Goal: Transaction & Acquisition: Purchase product/service

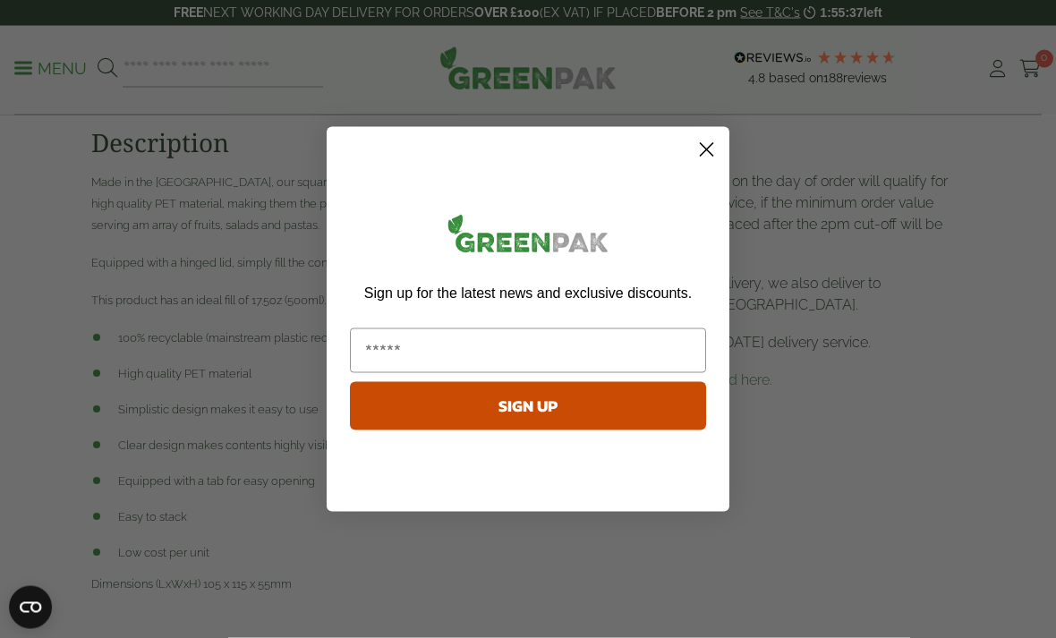
scroll to position [844, 0]
click at [708, 164] on circle "Close dialog" at bounding box center [707, 149] width 30 height 30
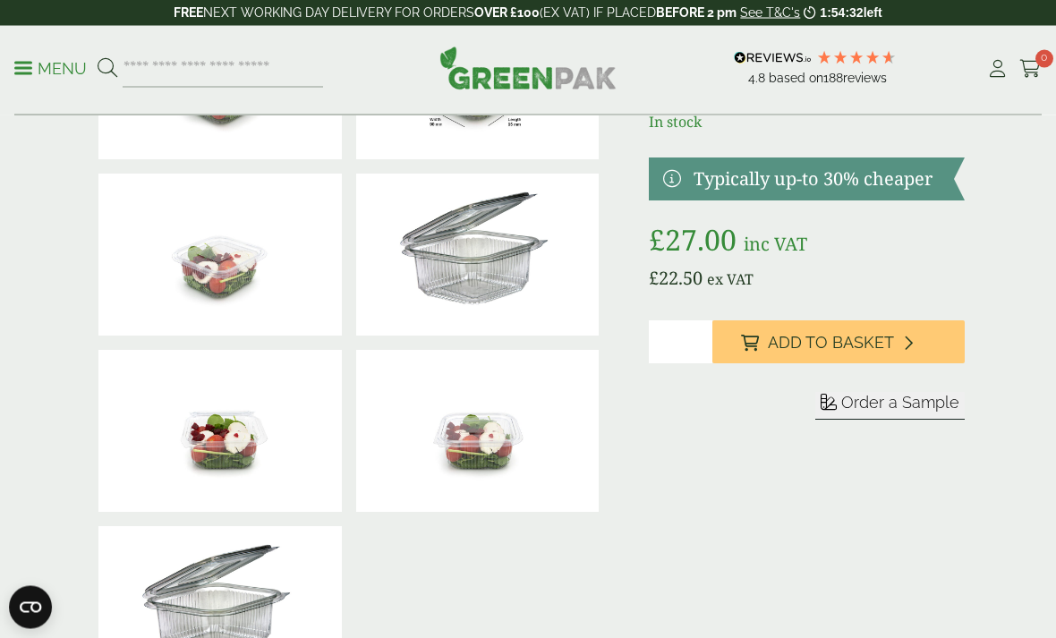
scroll to position [0, 0]
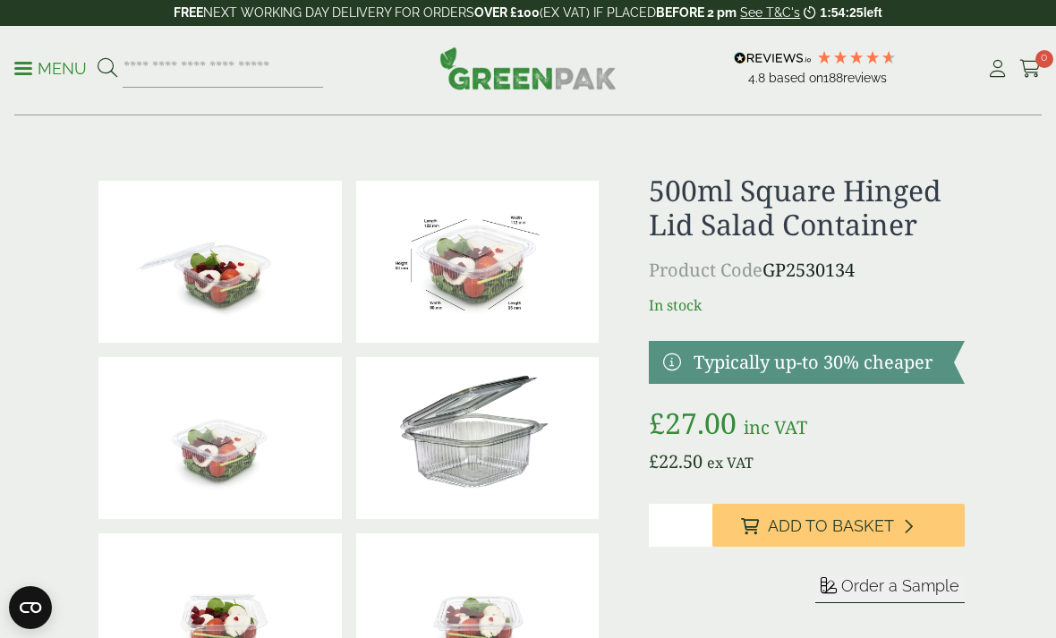
click at [903, 526] on icon at bounding box center [908, 526] width 10 height 16
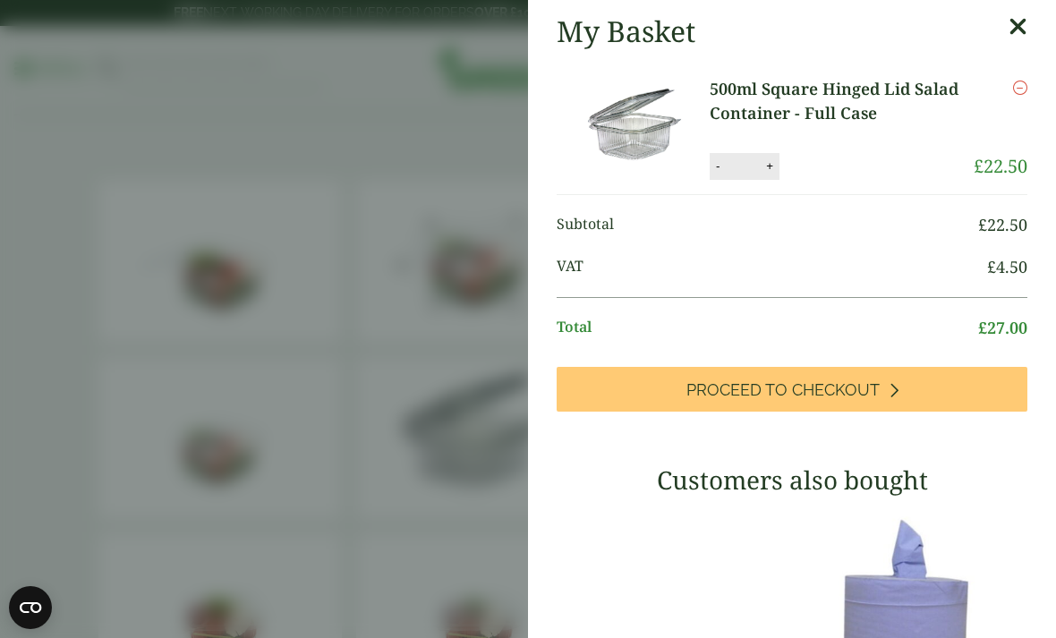
click at [1019, 89] on icon "Remove this item" at bounding box center [1020, 88] width 14 height 14
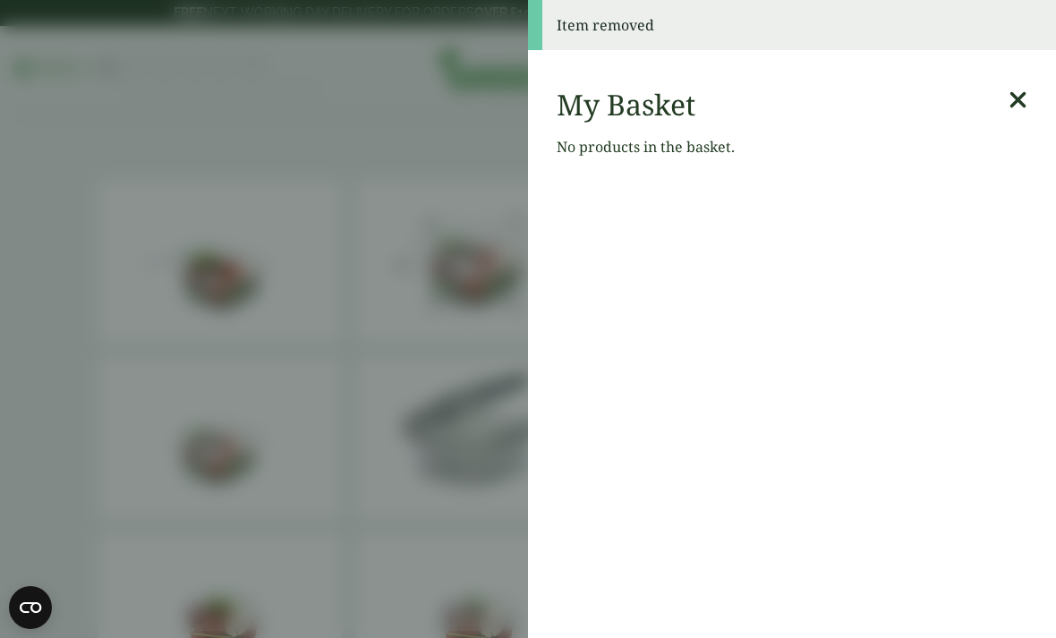
click at [1017, 96] on icon at bounding box center [1018, 100] width 19 height 25
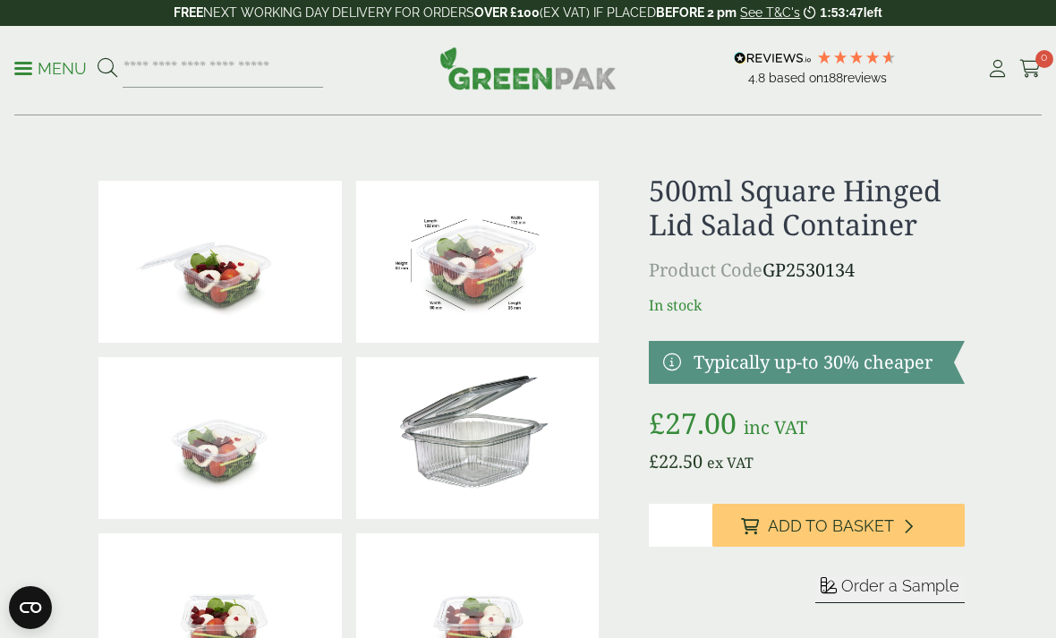
click at [36, 68] on p "Menu" at bounding box center [50, 68] width 73 height 21
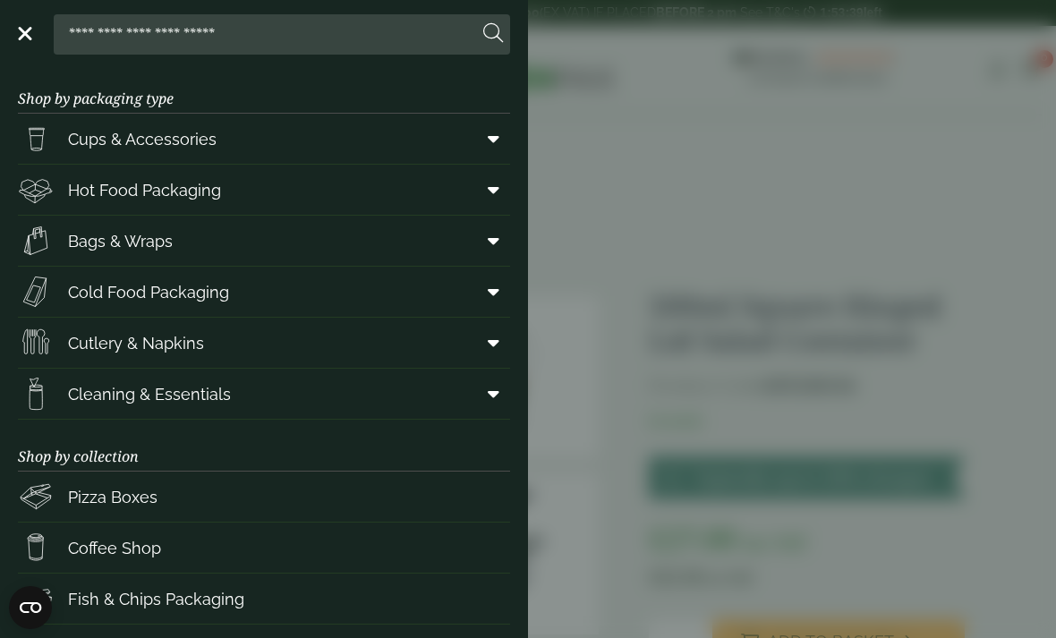
click at [124, 287] on span "Cold Food Packaging" at bounding box center [148, 292] width 161 height 24
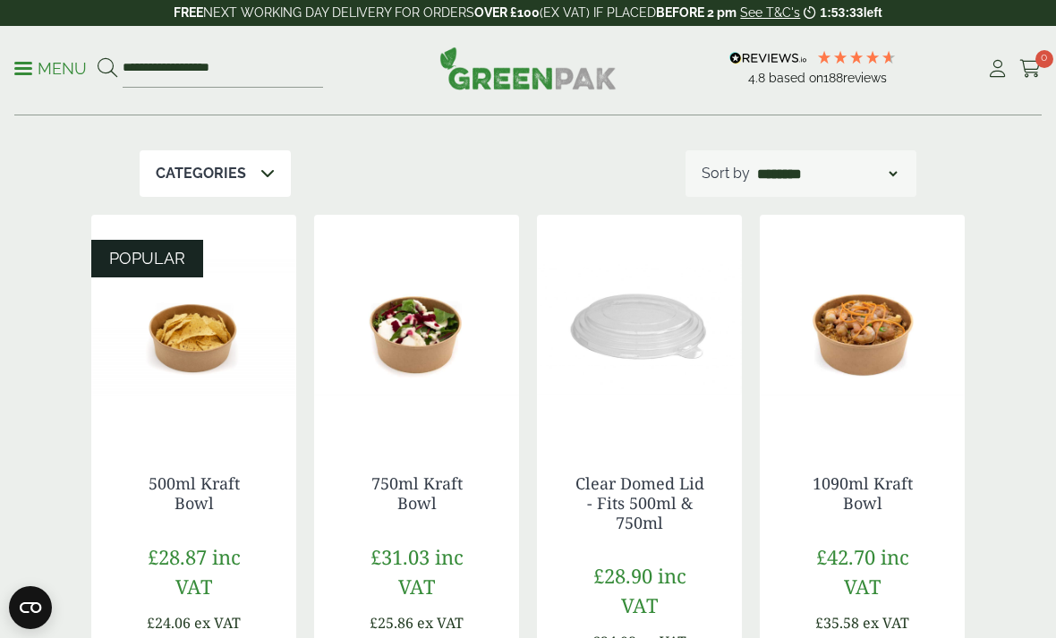
scroll to position [328, 0]
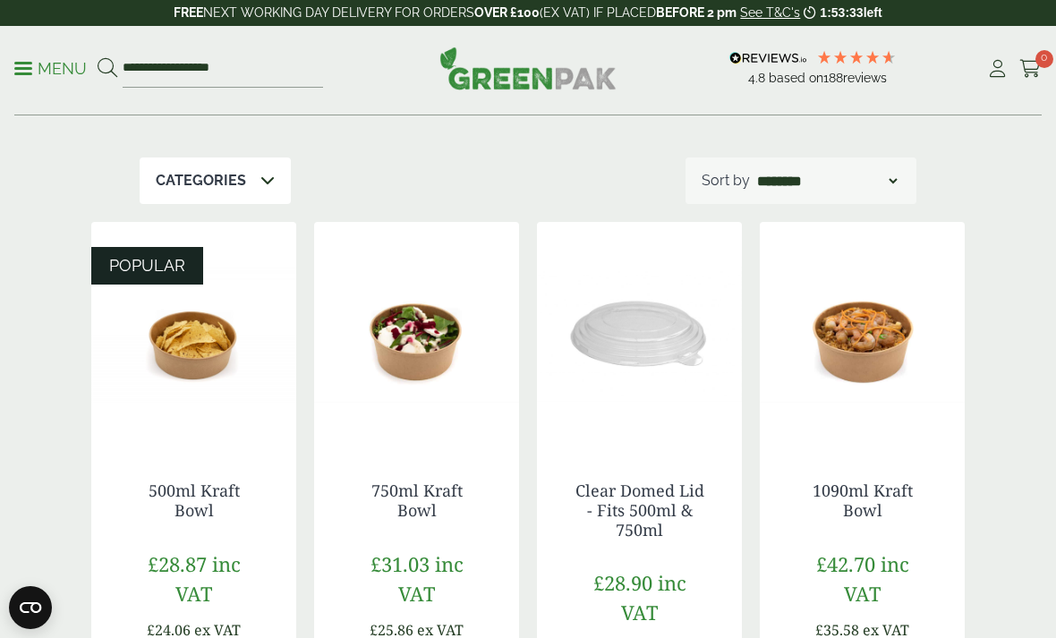
click at [261, 173] on icon at bounding box center [268, 180] width 14 height 14
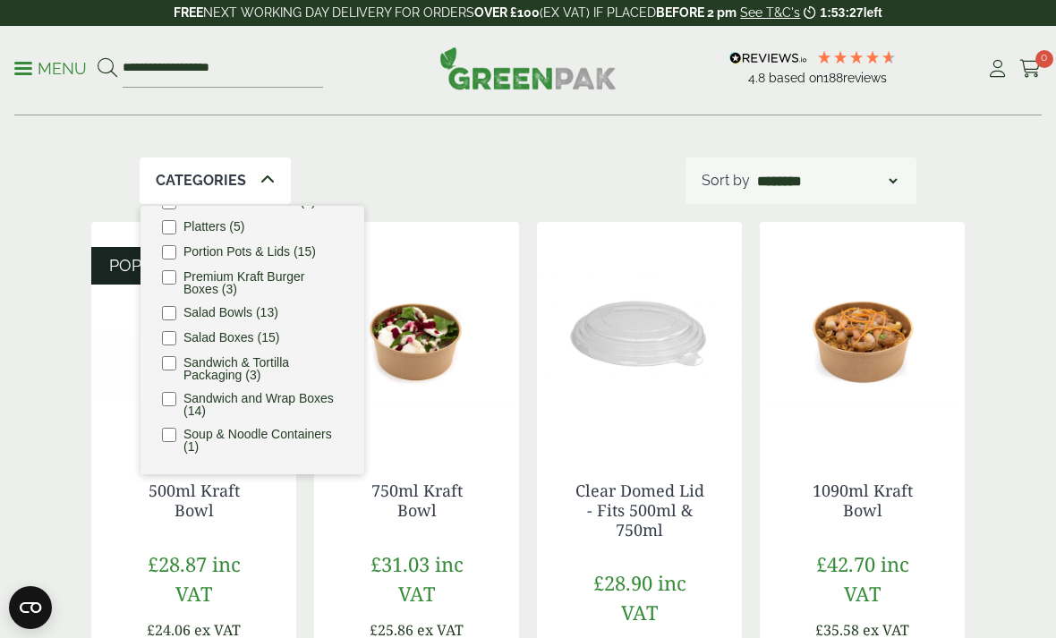
scroll to position [383, 0]
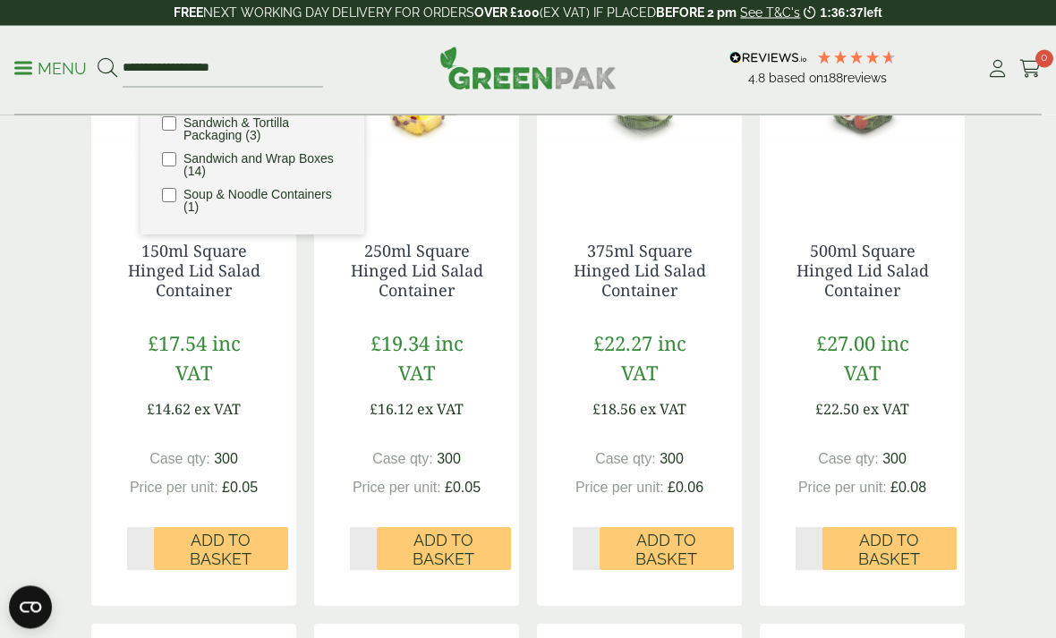
scroll to position [568, 0]
click at [808, 533] on input "*" at bounding box center [809, 548] width 27 height 43
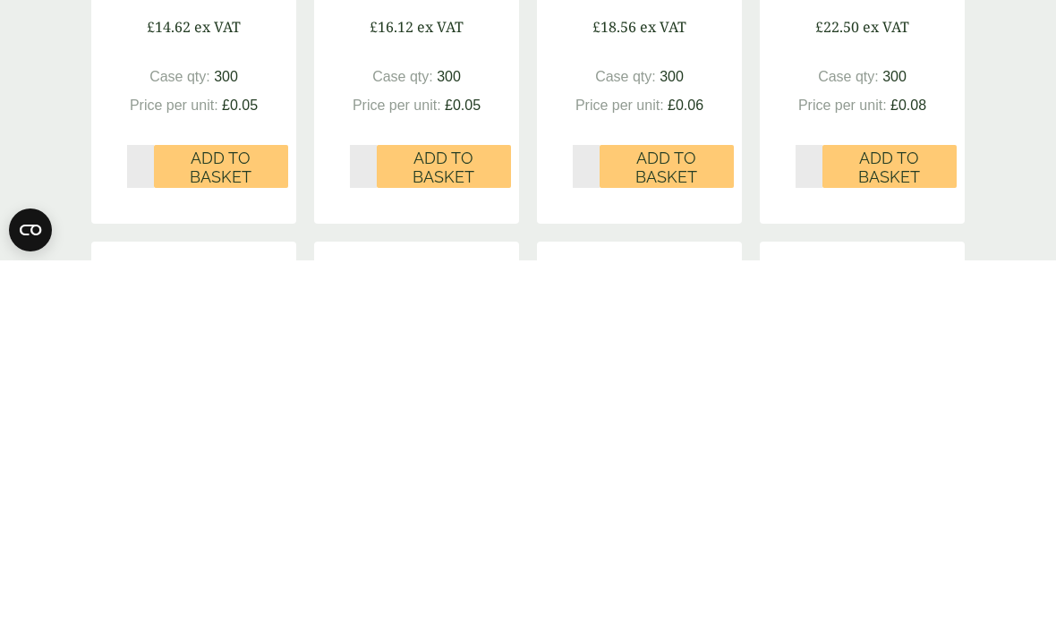
type input "*"
click at [903, 526] on span "Add to Basket" at bounding box center [889, 545] width 109 height 38
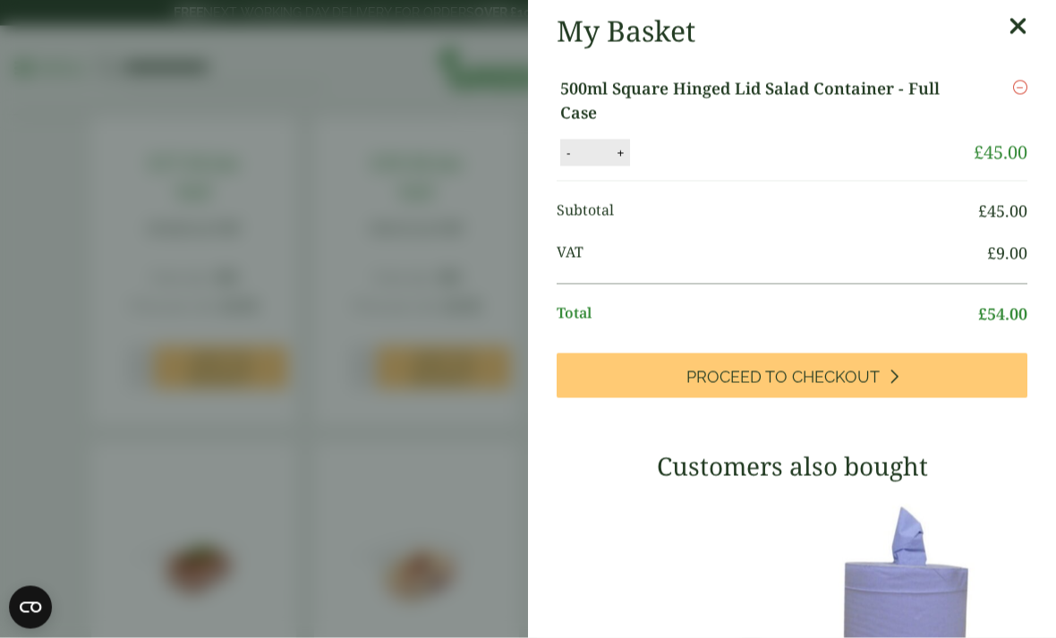
scroll to position [744, 0]
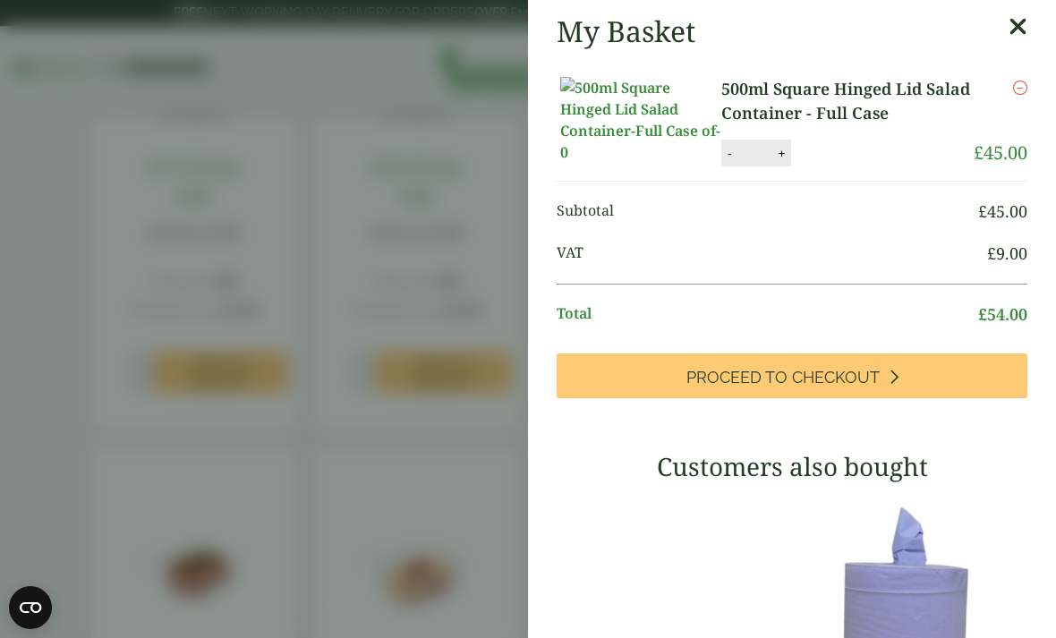
click at [1019, 21] on icon at bounding box center [1018, 26] width 19 height 25
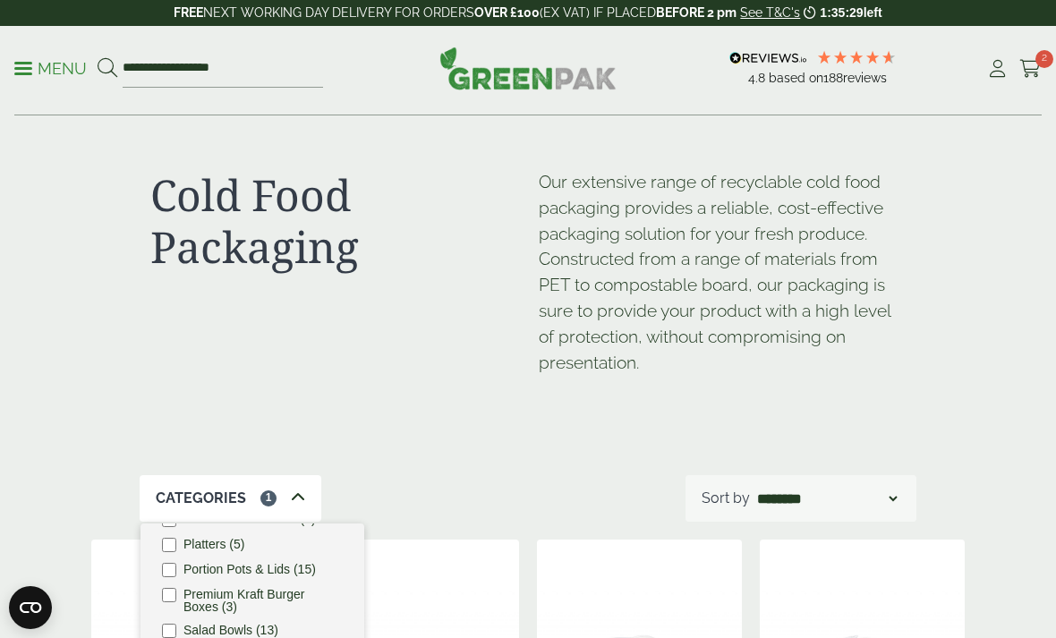
scroll to position [0, 0]
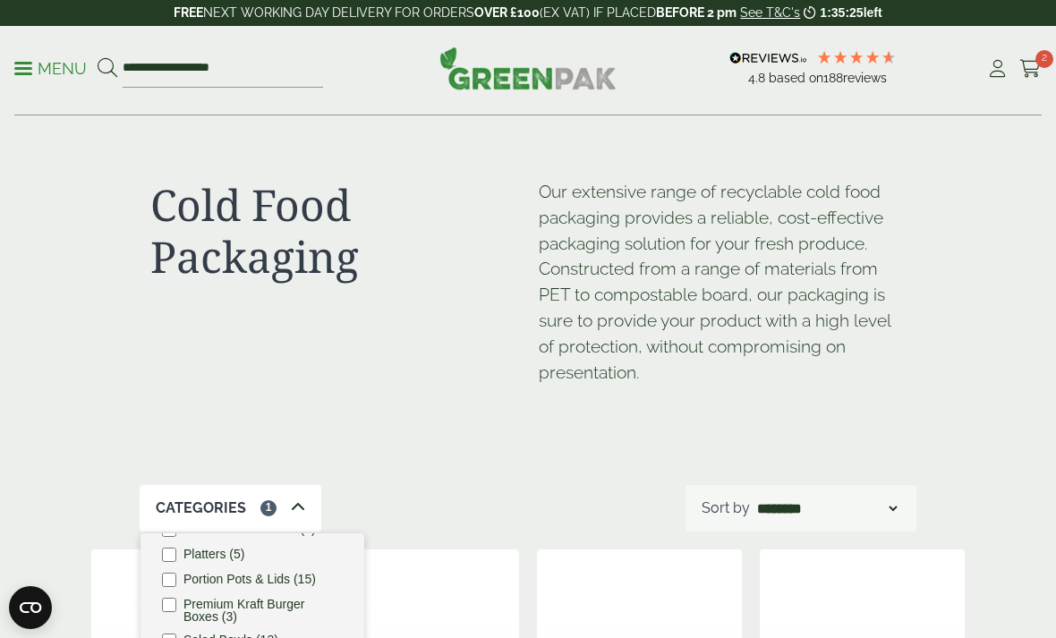
click at [1039, 56] on span "2" at bounding box center [1045, 59] width 18 height 18
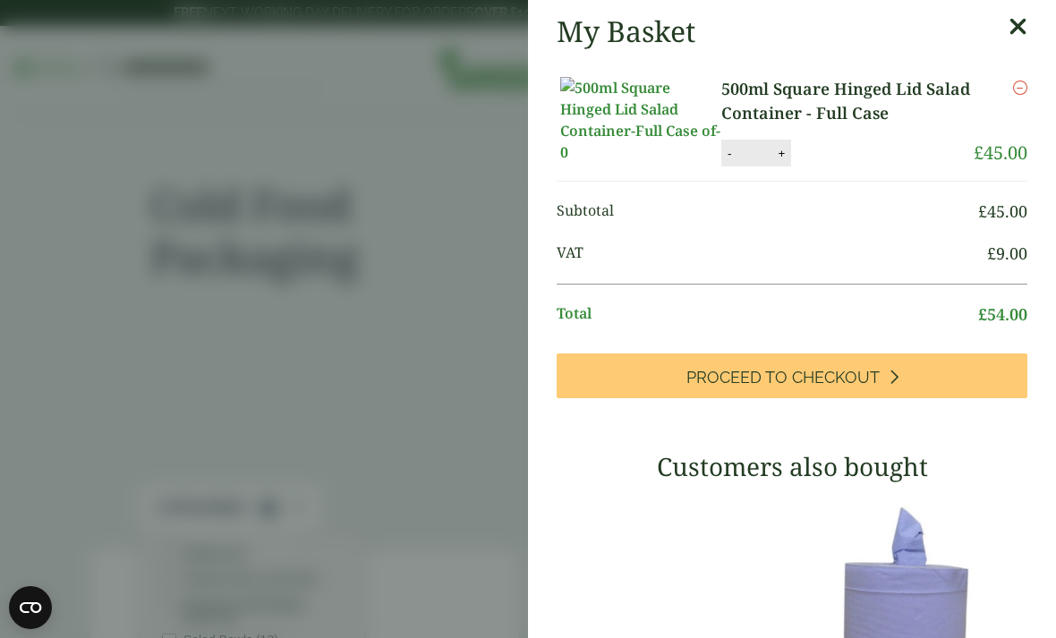
click at [921, 389] on link "Proceed to Checkout" at bounding box center [792, 376] width 471 height 45
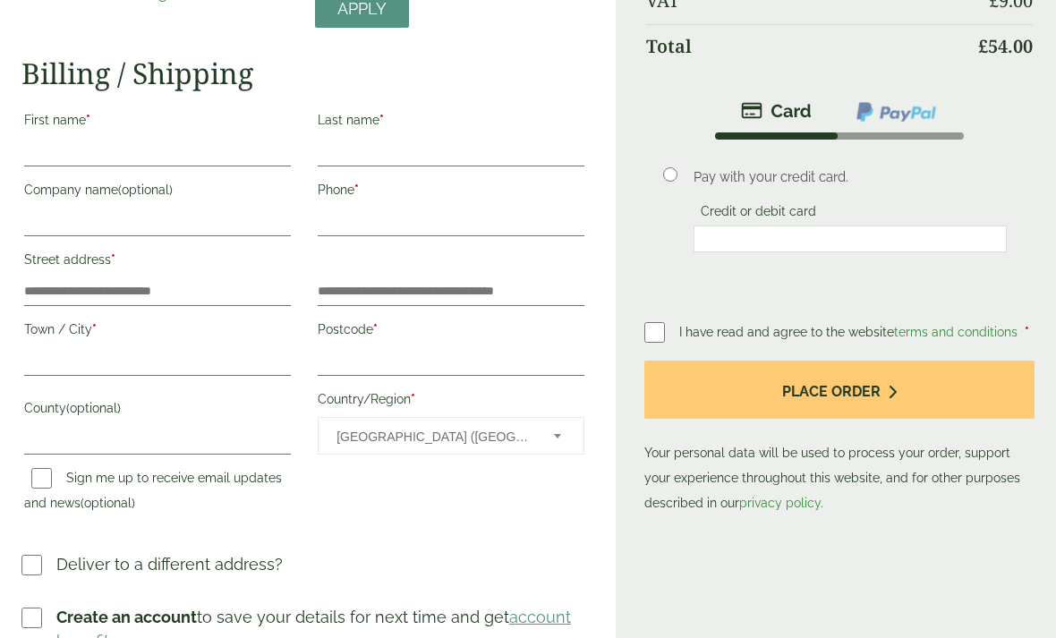
scroll to position [228, 0]
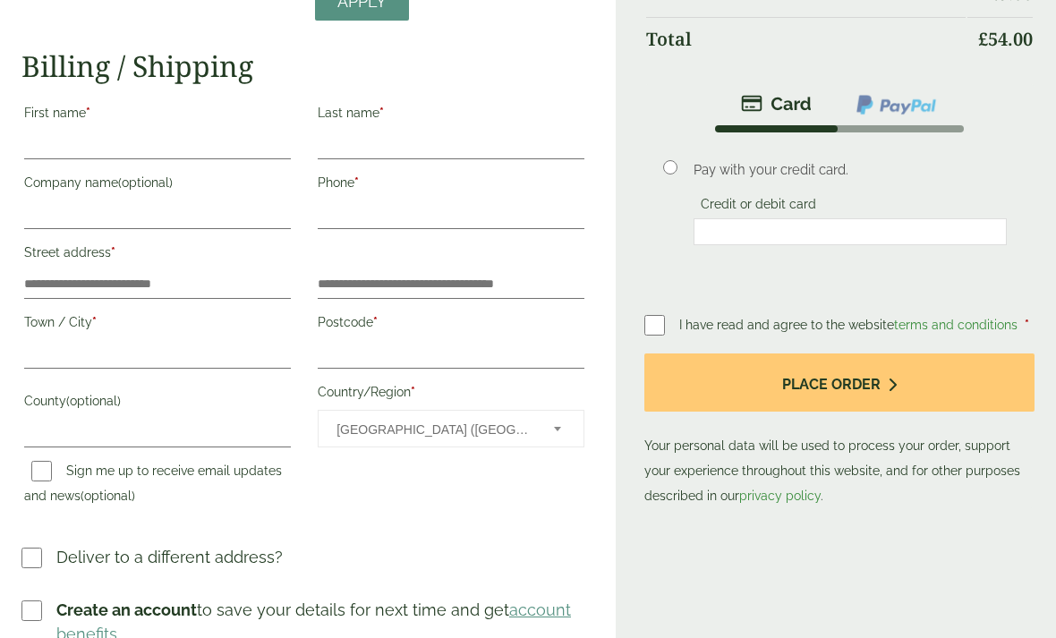
click at [965, 377] on button "Place order" at bounding box center [840, 383] width 390 height 58
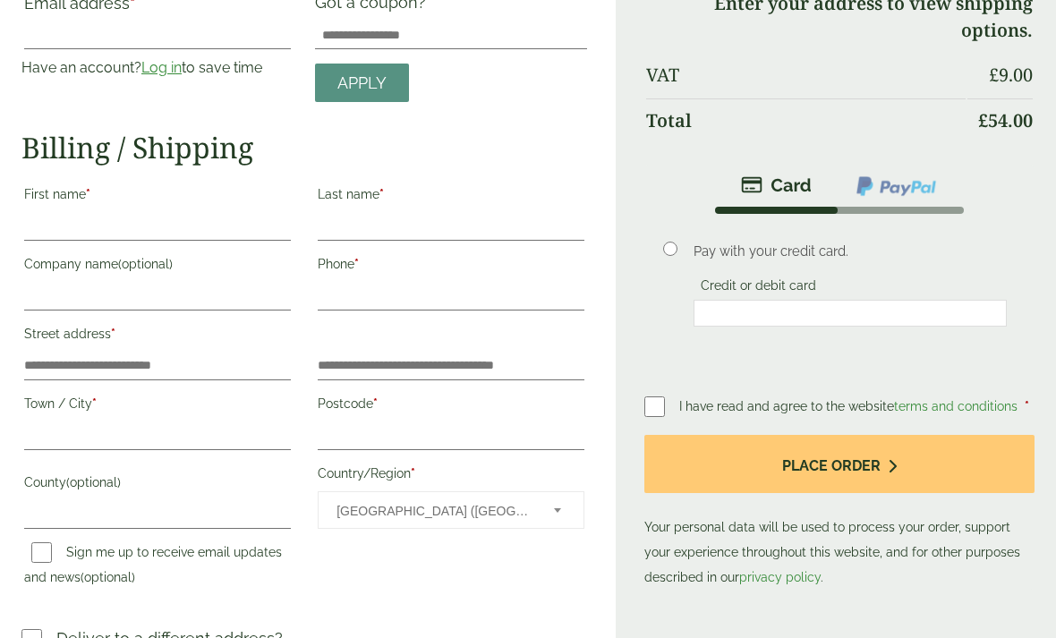
scroll to position [0, 0]
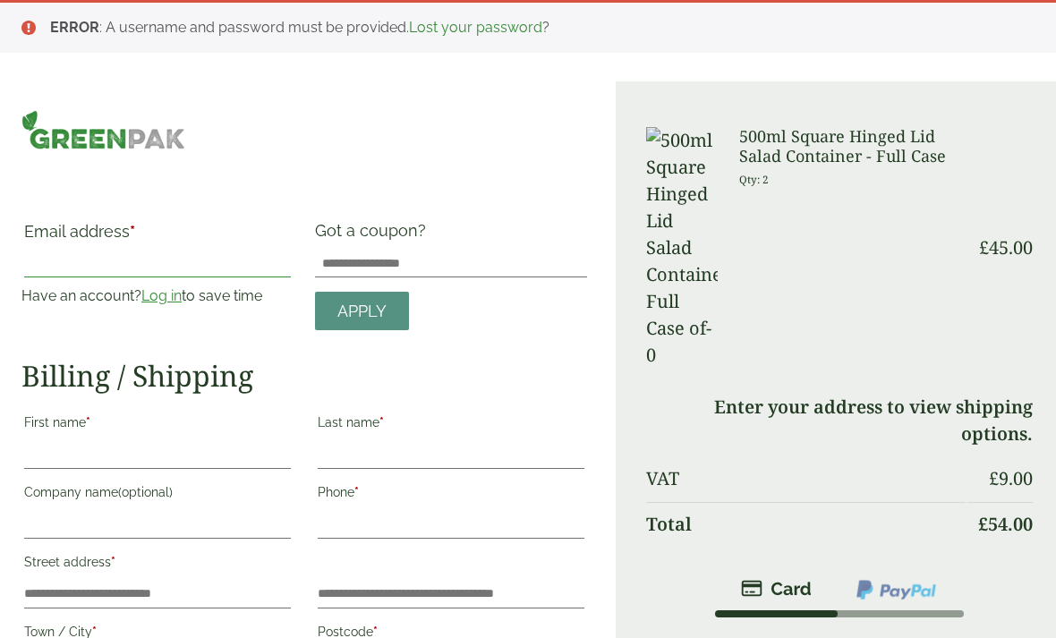
click at [72, 252] on input "Email address *" at bounding box center [157, 263] width 267 height 29
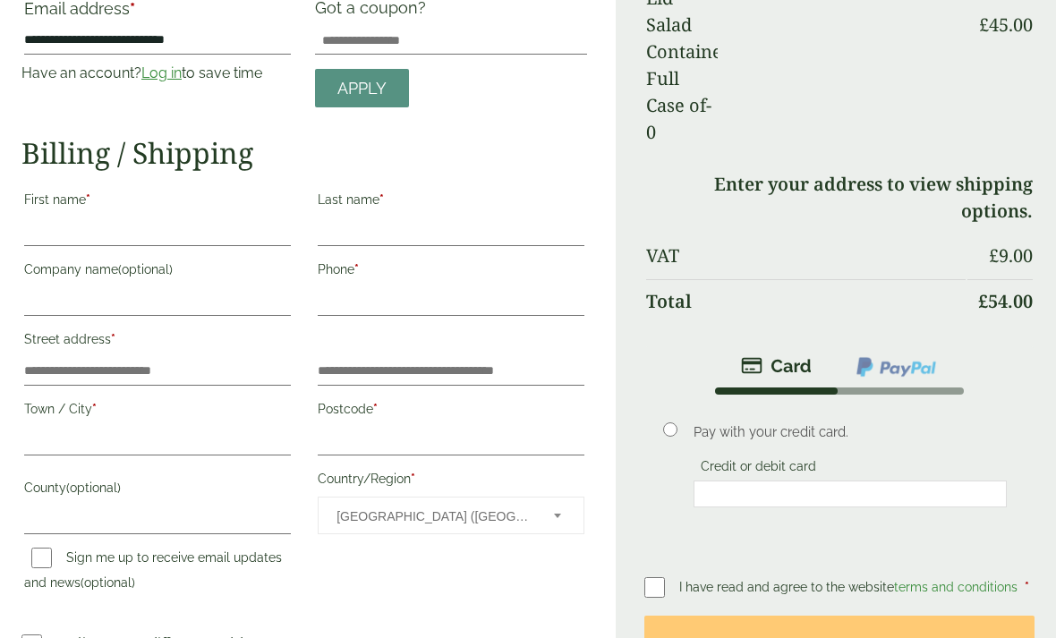
scroll to position [223, 0]
type input "**********"
click at [200, 214] on label "First name *" at bounding box center [157, 202] width 267 height 30
click at [200, 218] on input "First name *" at bounding box center [157, 232] width 267 height 29
type input "******"
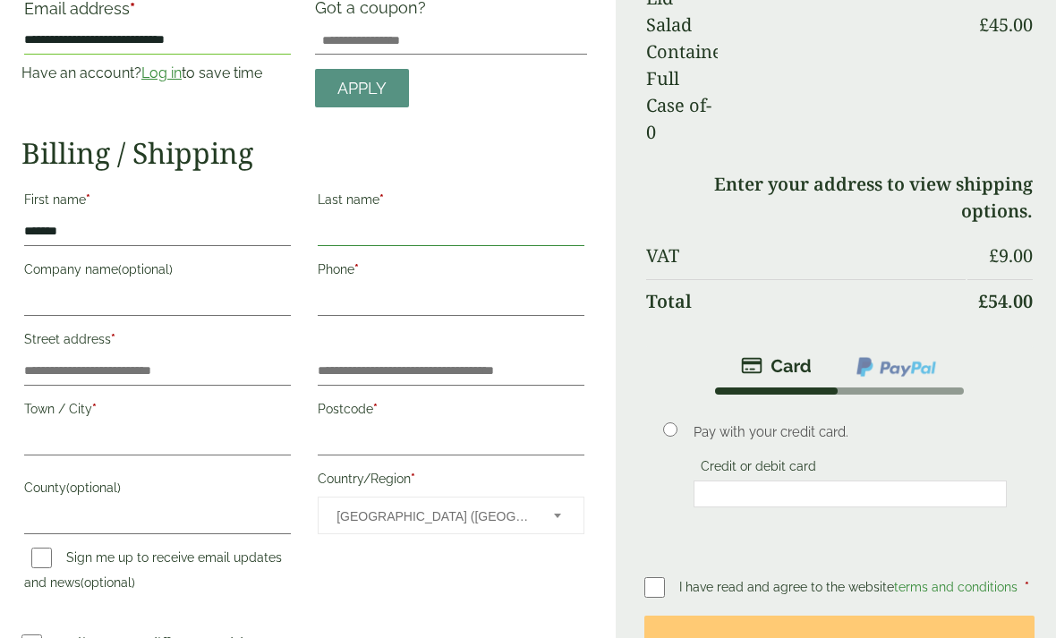
click at [363, 220] on input "Last name *" at bounding box center [451, 232] width 267 height 29
type input "**********"
click at [192, 283] on label "Company name (optional)" at bounding box center [157, 272] width 267 height 30
click at [192, 287] on input "Company name (optional)" at bounding box center [157, 301] width 267 height 29
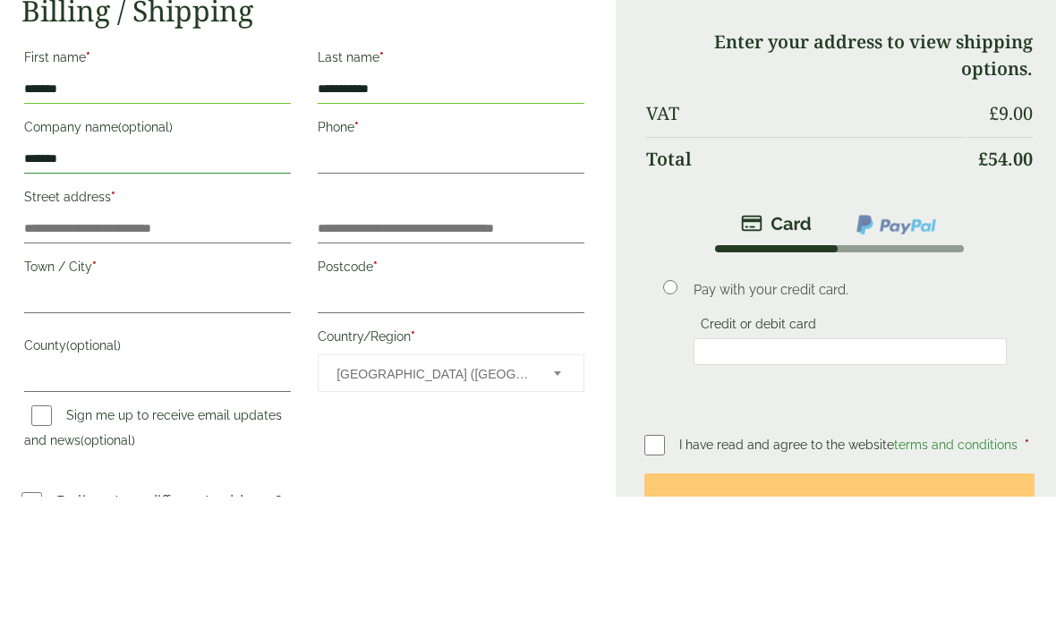
type input "*******"
click at [492, 287] on input "Phone *" at bounding box center [451, 301] width 267 height 29
type input "**********"
click at [214, 327] on label "Street address *" at bounding box center [157, 342] width 267 height 30
click at [214, 357] on input "Street address *" at bounding box center [157, 371] width 267 height 29
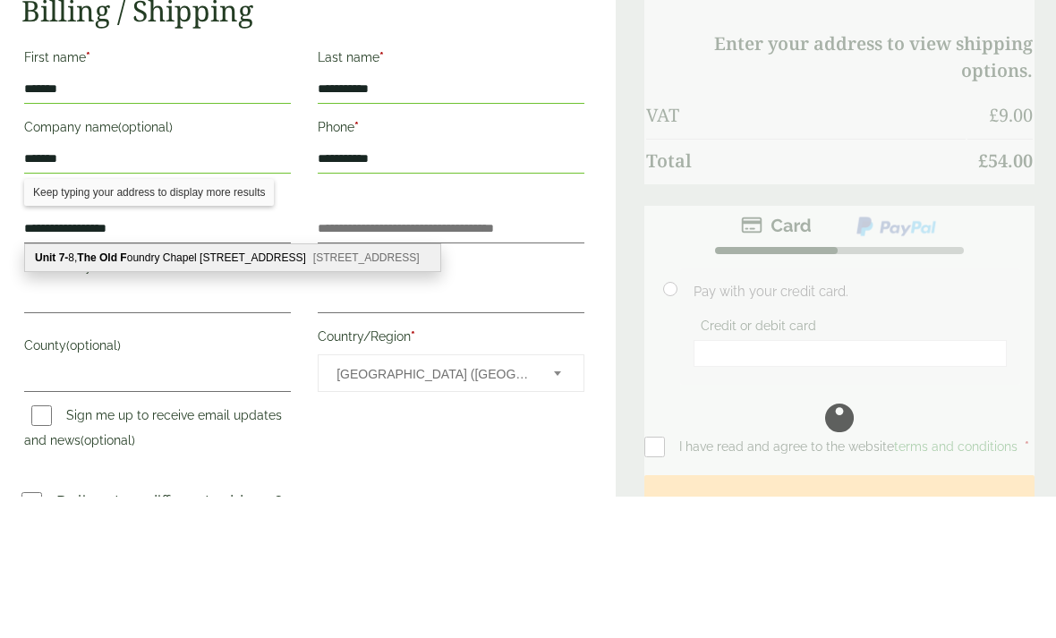
click at [142, 387] on div "Unit 7- 8, The Old F oundry Chapel 11-13, Chapel Terrace Hayle, TR27 4AB" at bounding box center [232, 400] width 415 height 27
type input "**********"
type input "*****"
type input "********"
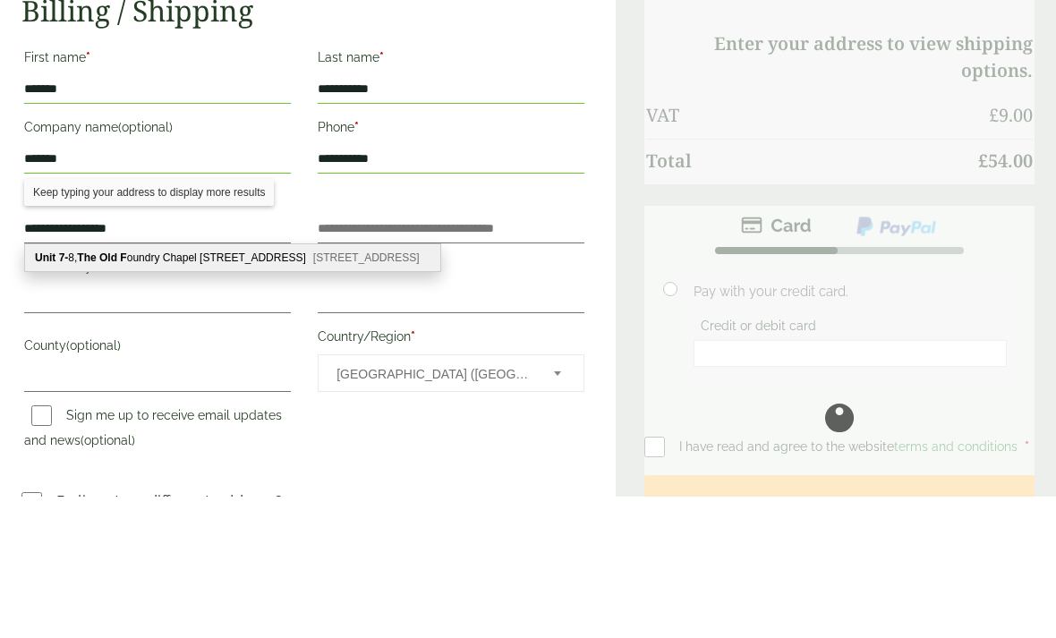
type input "********"
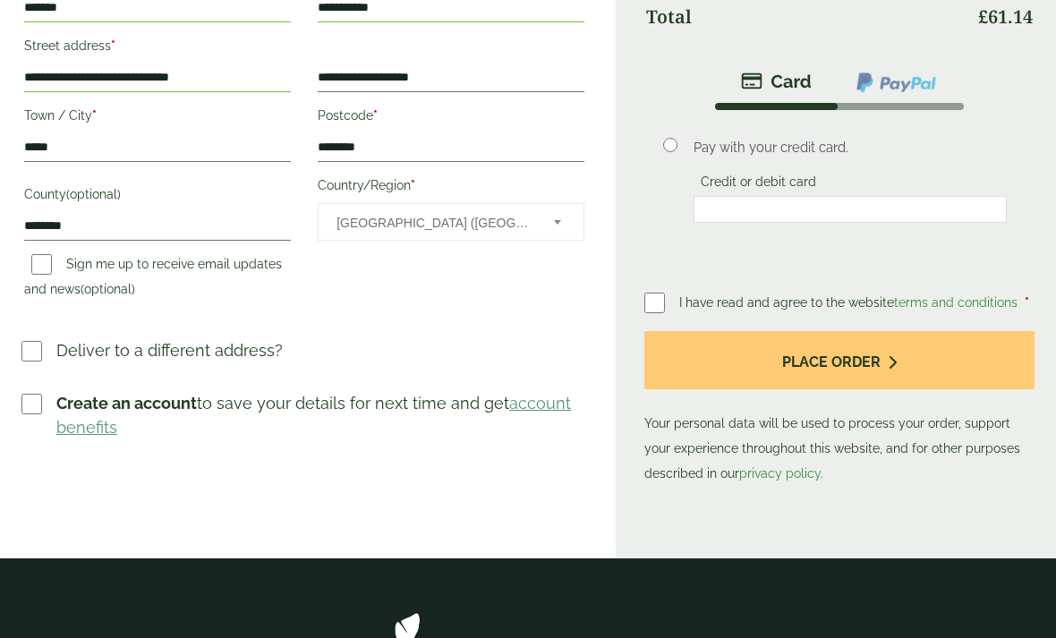
scroll to position [517, 0]
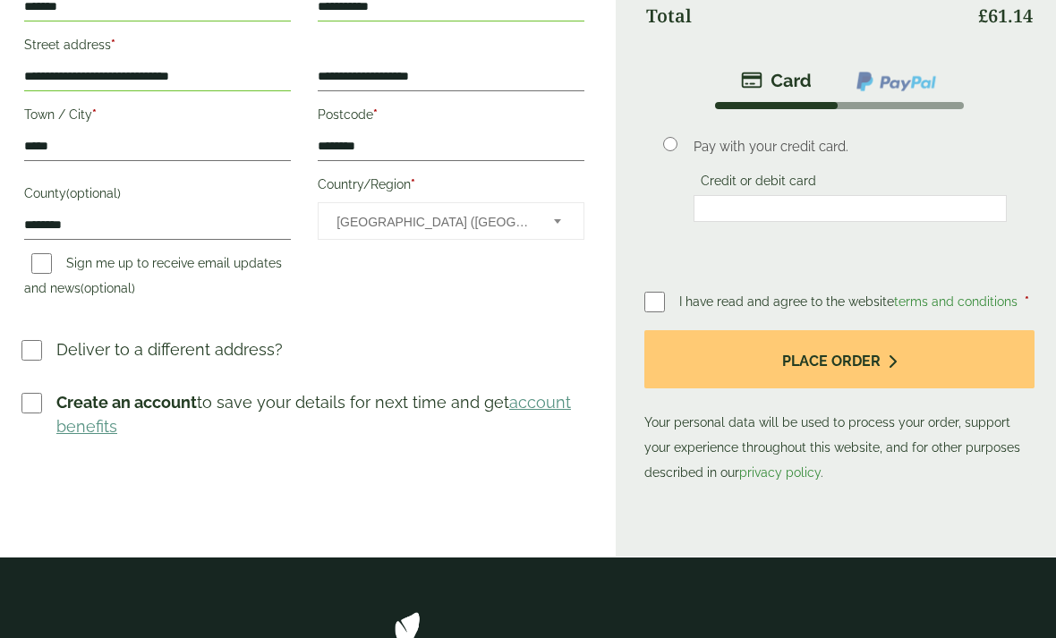
click at [891, 363] on icon "submit" at bounding box center [892, 362] width 9 height 14
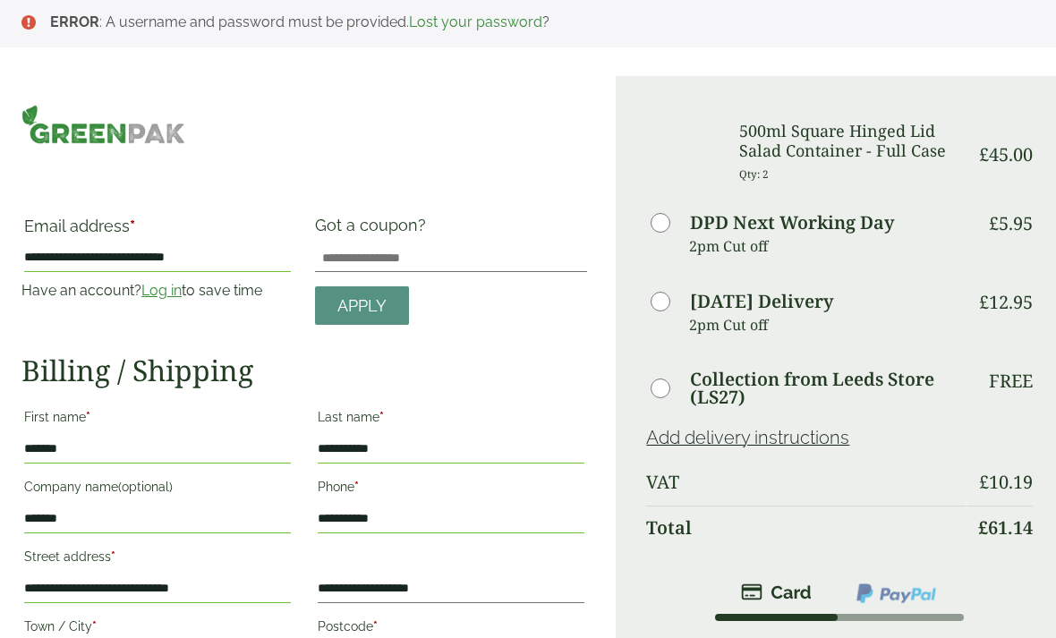
scroll to position [0, 0]
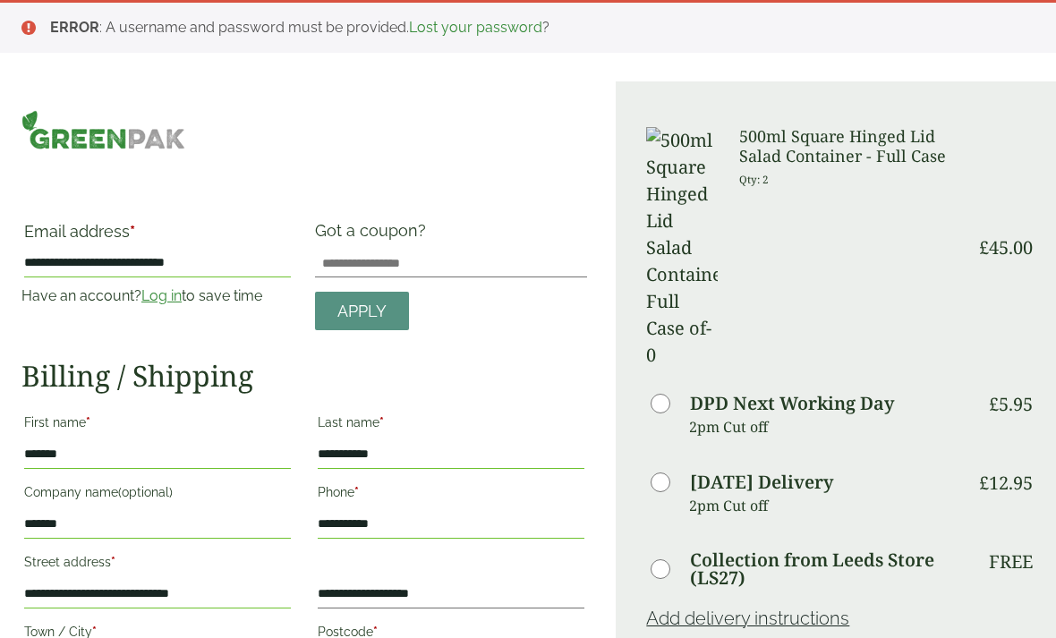
click at [233, 256] on input "**********" at bounding box center [157, 263] width 267 height 29
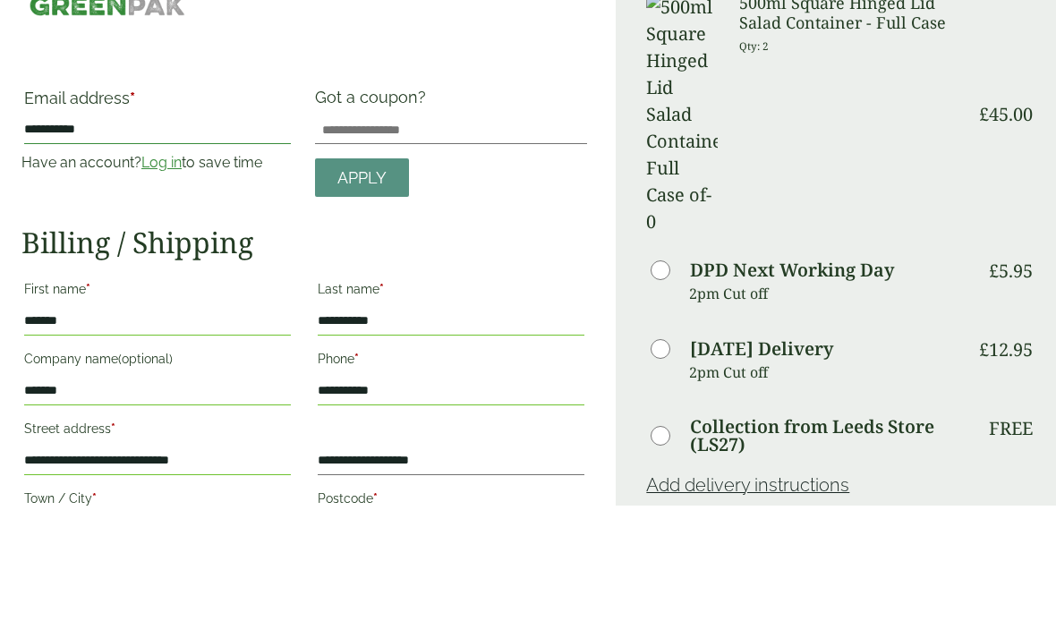
type input "**********"
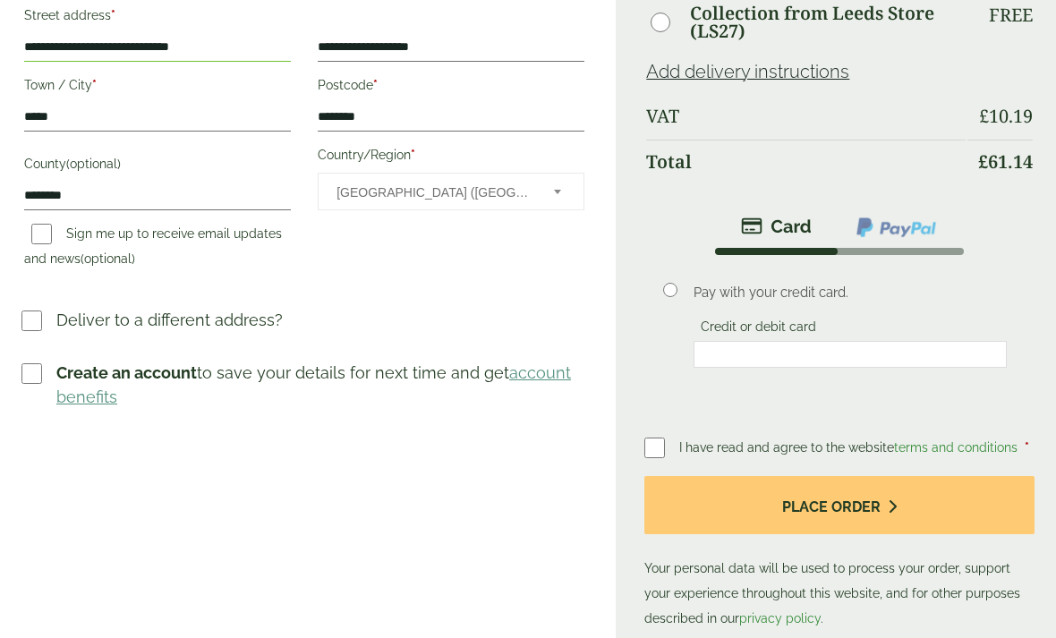
scroll to position [547, 0]
click at [940, 476] on button "Place order" at bounding box center [840, 505] width 390 height 58
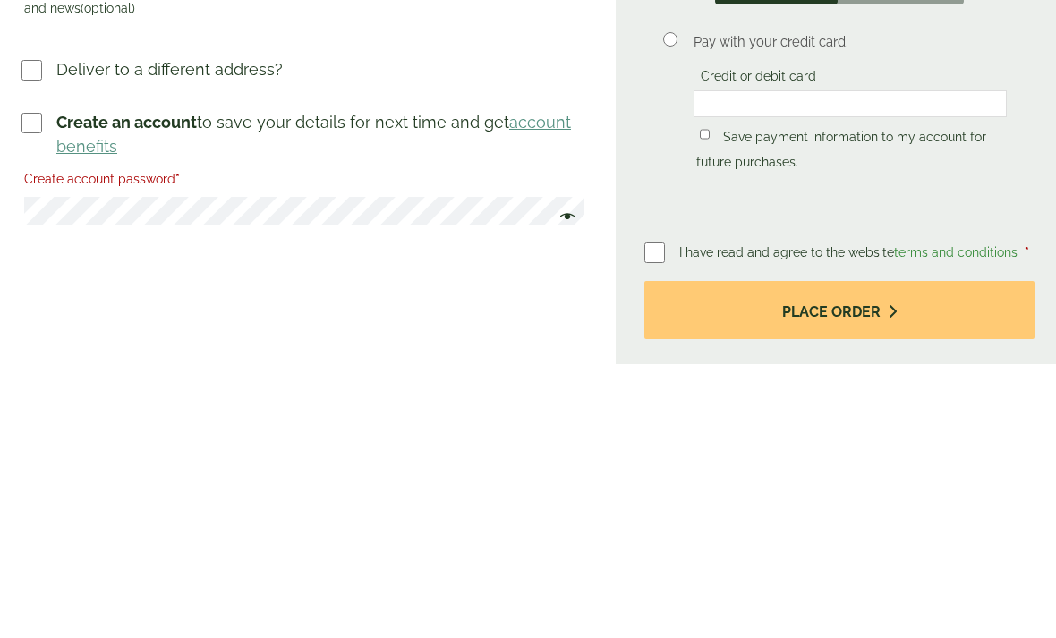
scroll to position [798, 0]
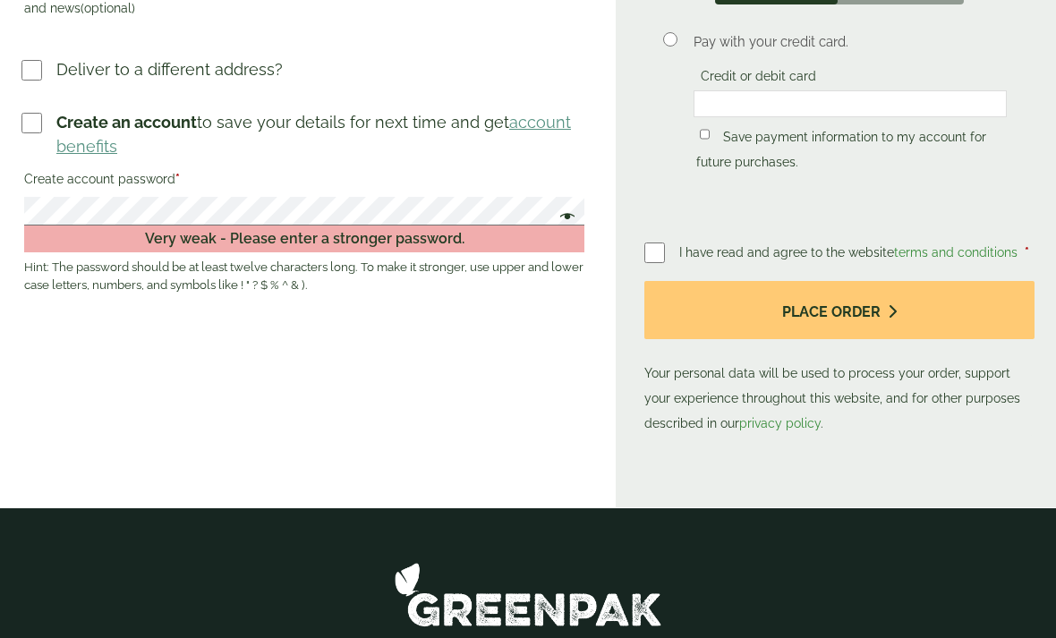
click at [565, 211] on span at bounding box center [563, 218] width 23 height 21
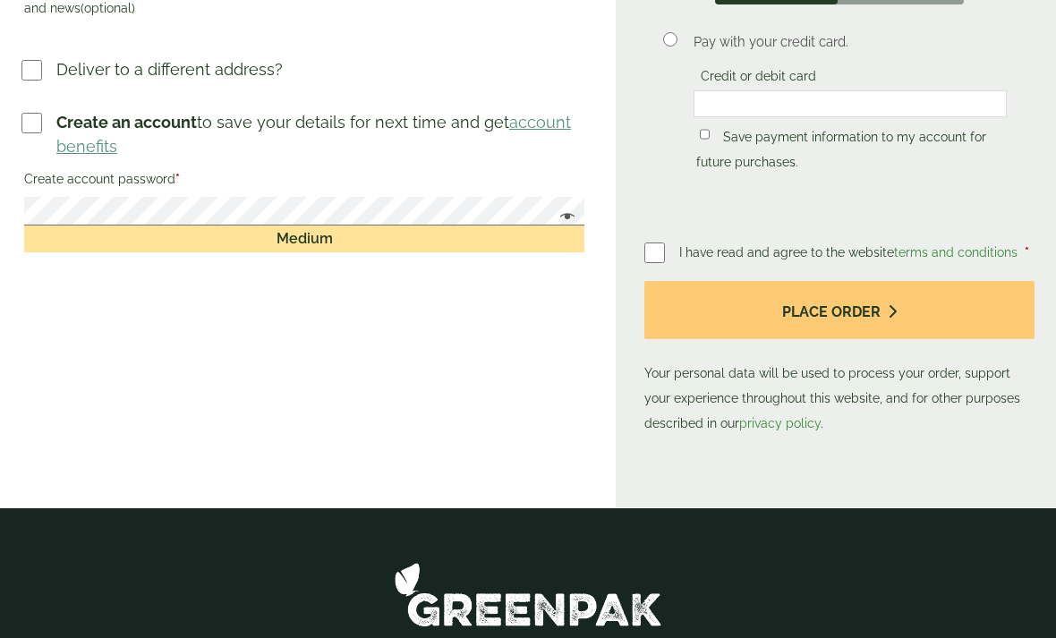
click at [928, 281] on button "Place order" at bounding box center [840, 310] width 390 height 58
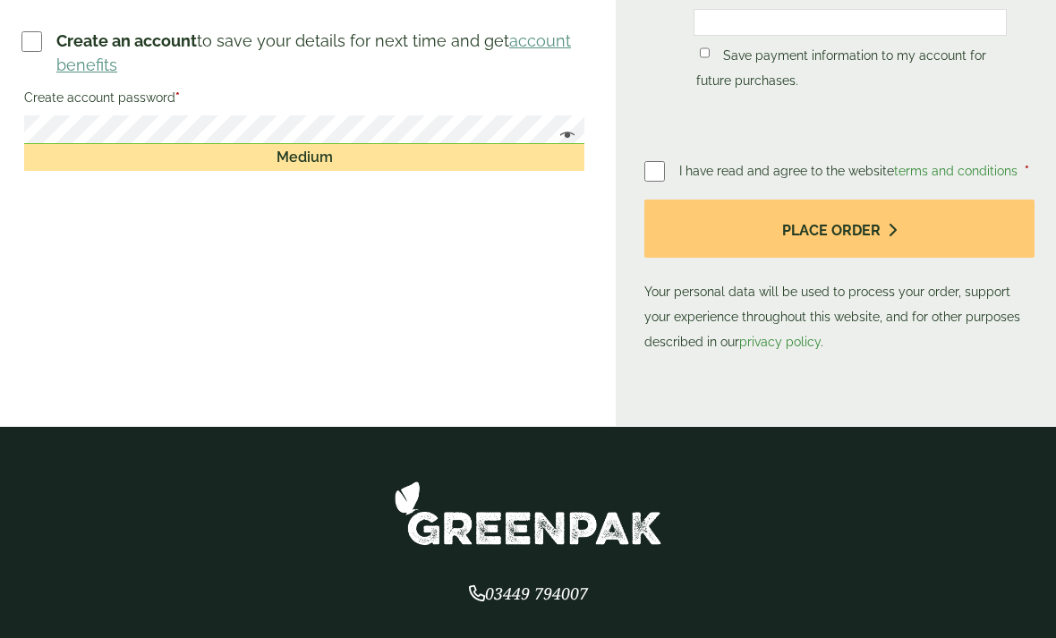
scroll to position [0, 0]
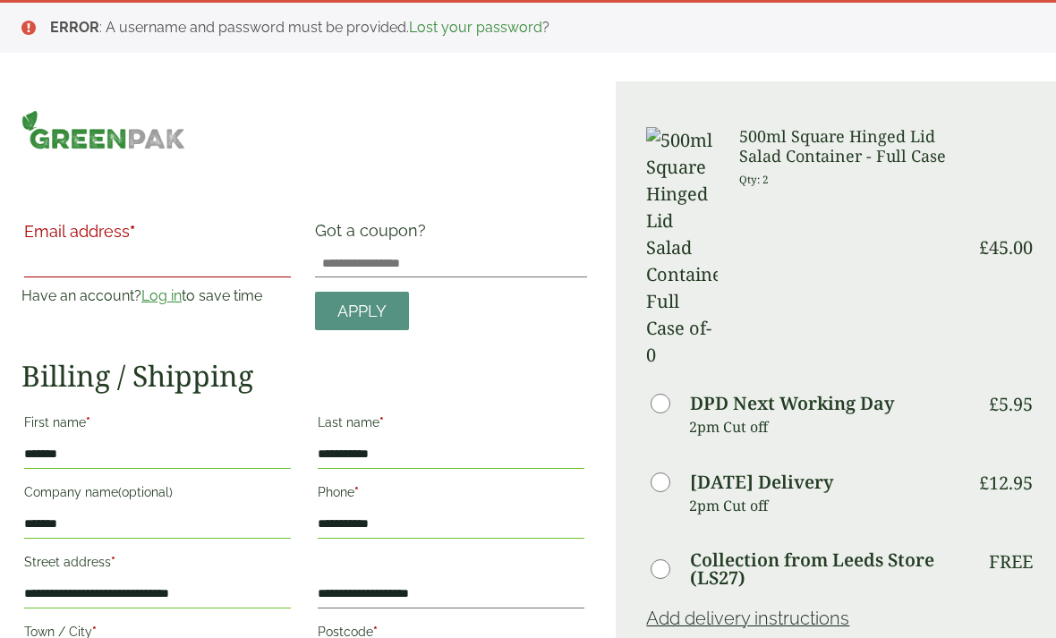
click at [57, 255] on input "Email address *" at bounding box center [157, 263] width 267 height 29
type input "**********"
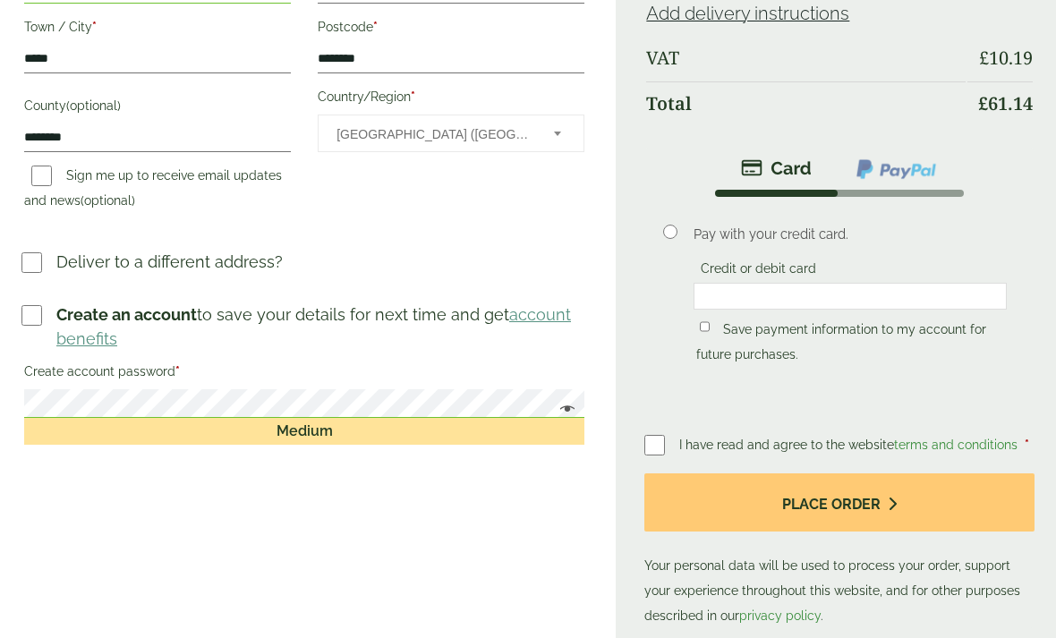
click at [902, 475] on button "Place order" at bounding box center [840, 504] width 390 height 58
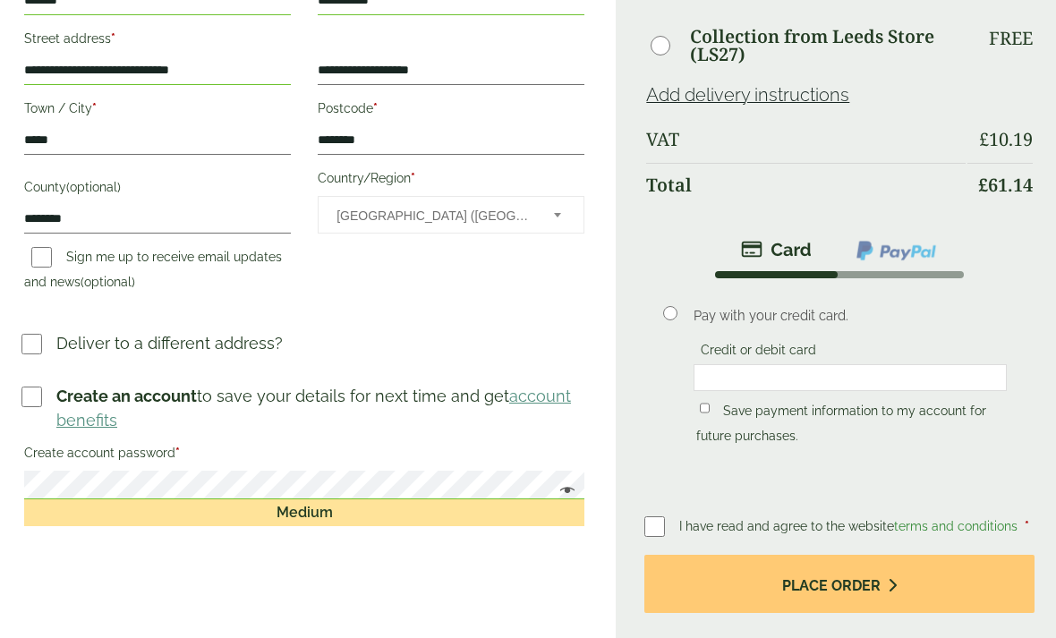
scroll to position [524, 0]
click at [240, 509] on div "Medium" at bounding box center [304, 513] width 560 height 27
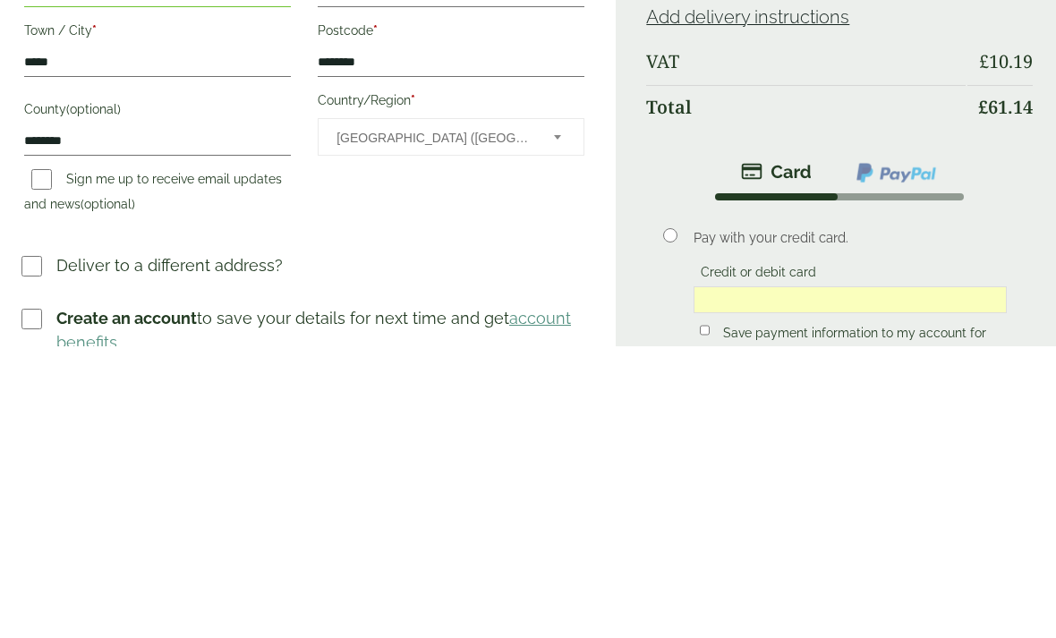
scroll to position [602, 0]
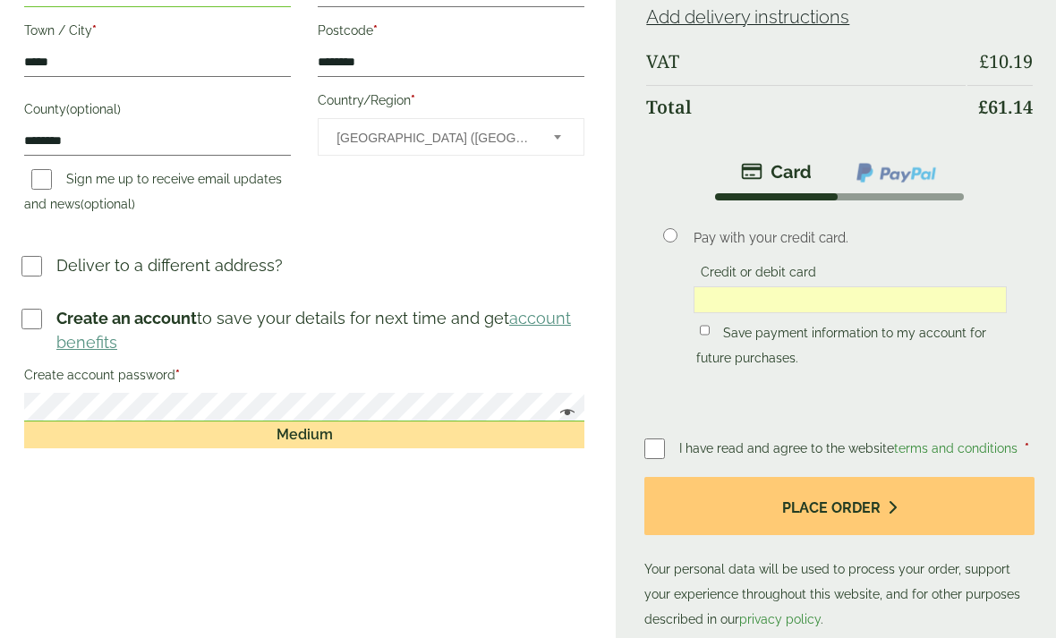
click at [939, 477] on button "Place order" at bounding box center [840, 506] width 390 height 58
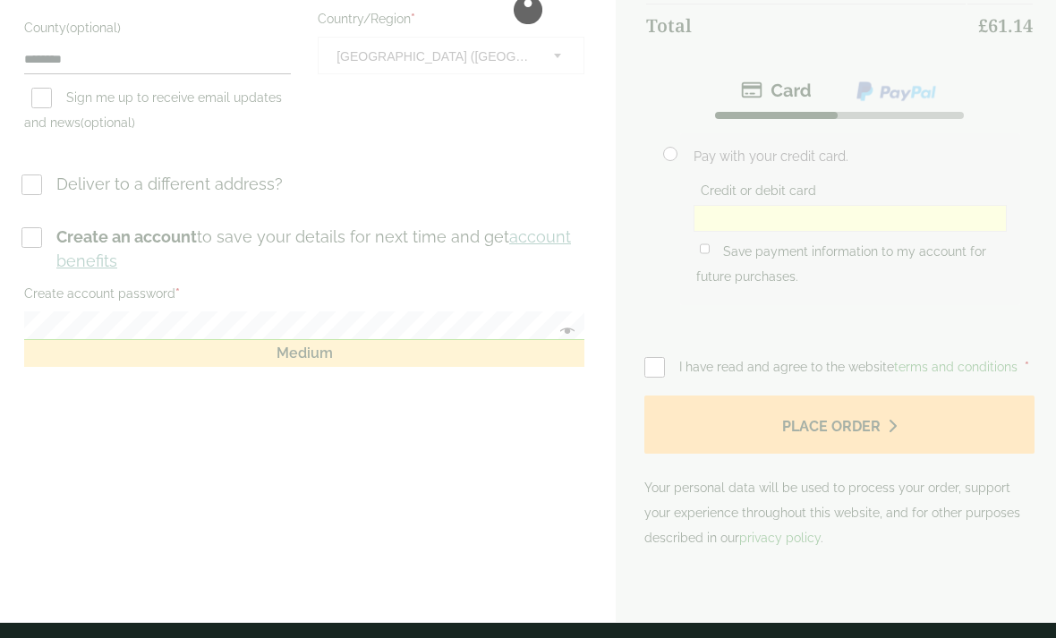
scroll to position [0, 0]
